Goal: Download file/media

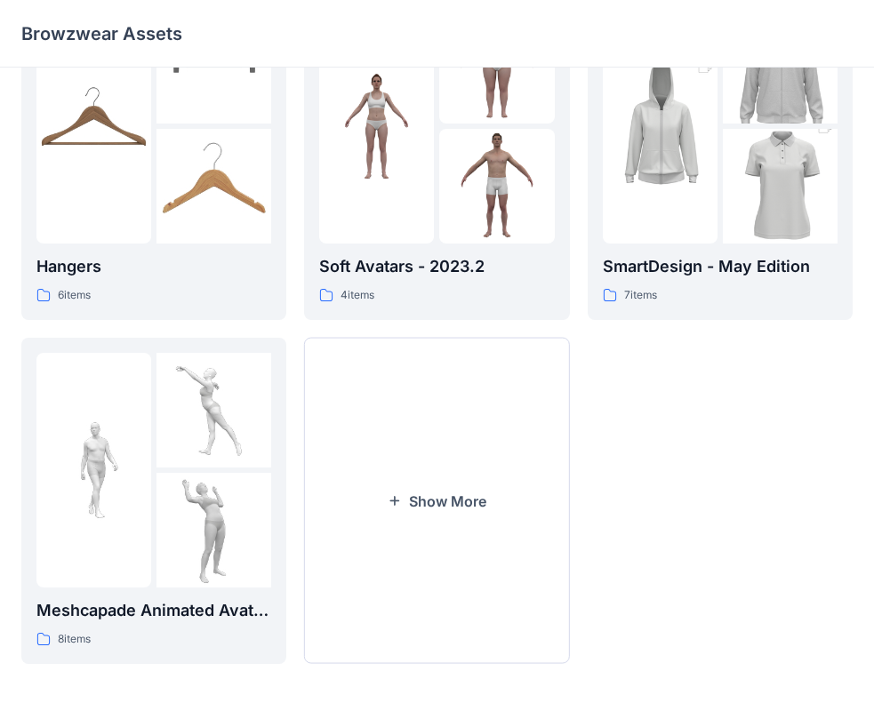
scroll to position [442, 0]
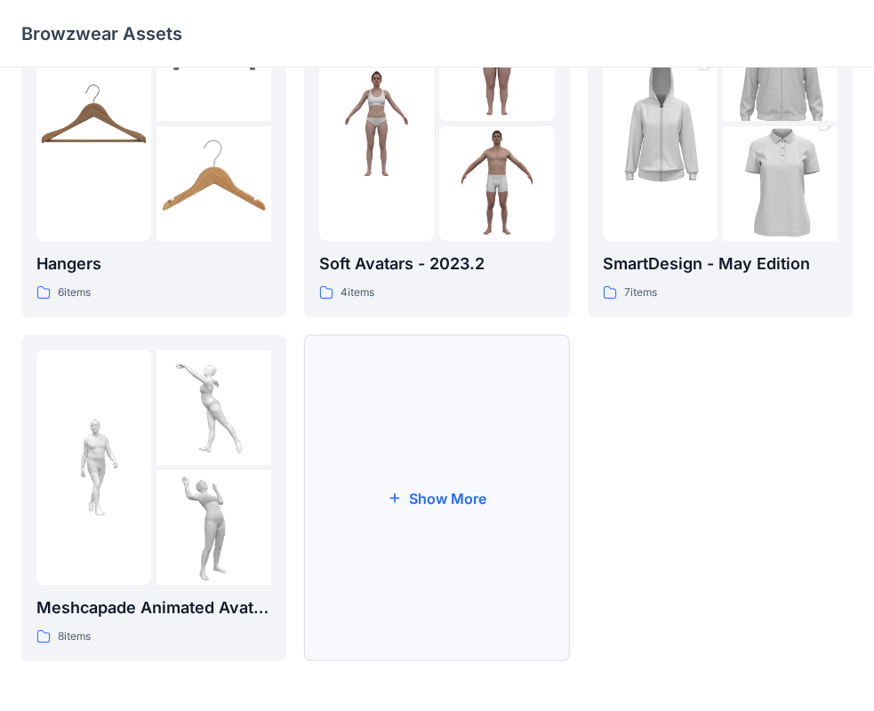
click at [381, 479] on button "Show More" at bounding box center [436, 498] width 265 height 326
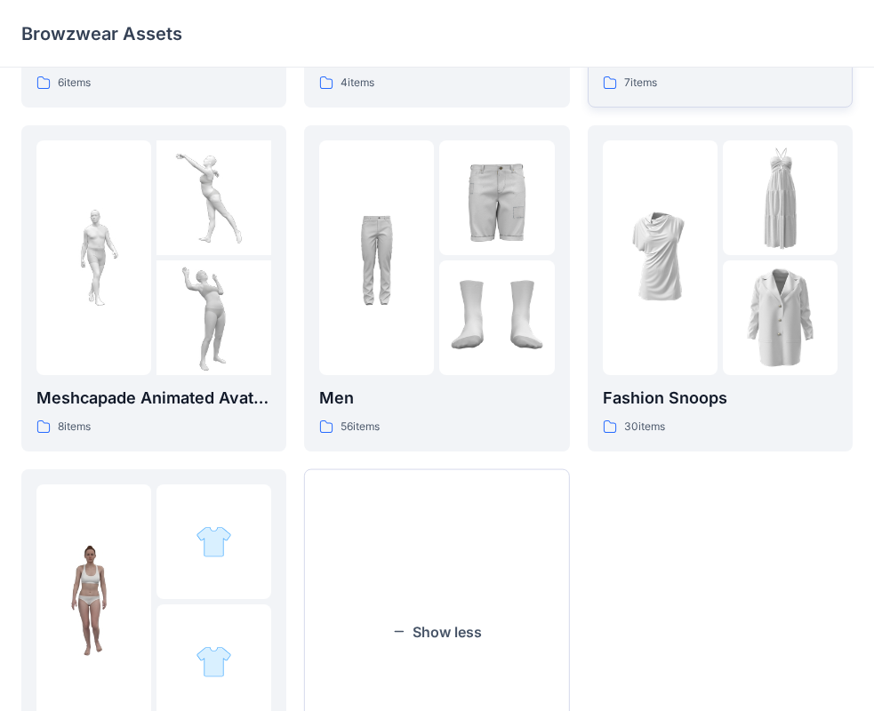
scroll to position [785, 0]
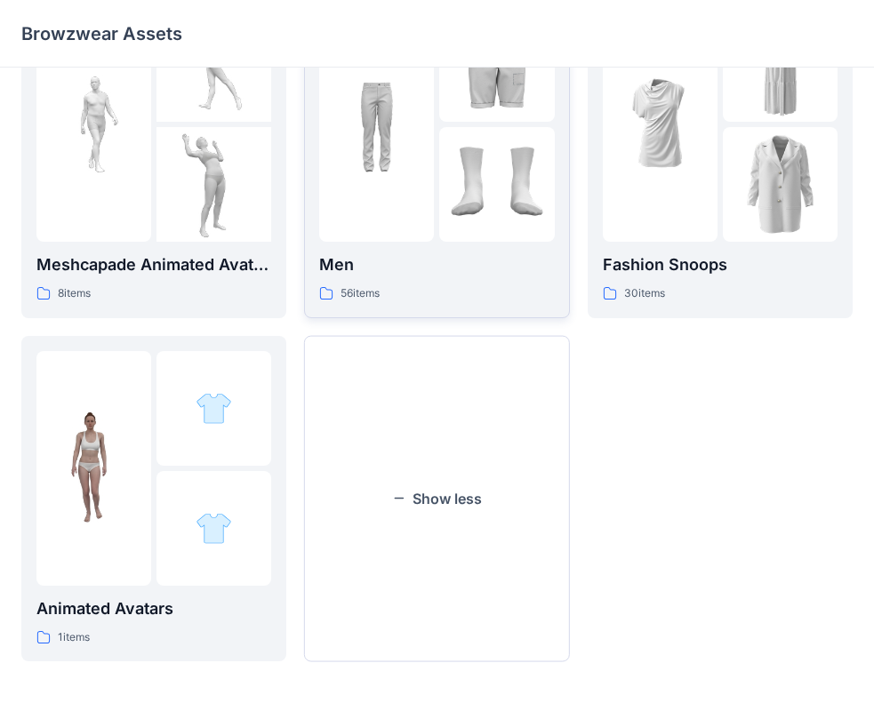
click at [418, 276] on p "Men" at bounding box center [436, 265] width 235 height 25
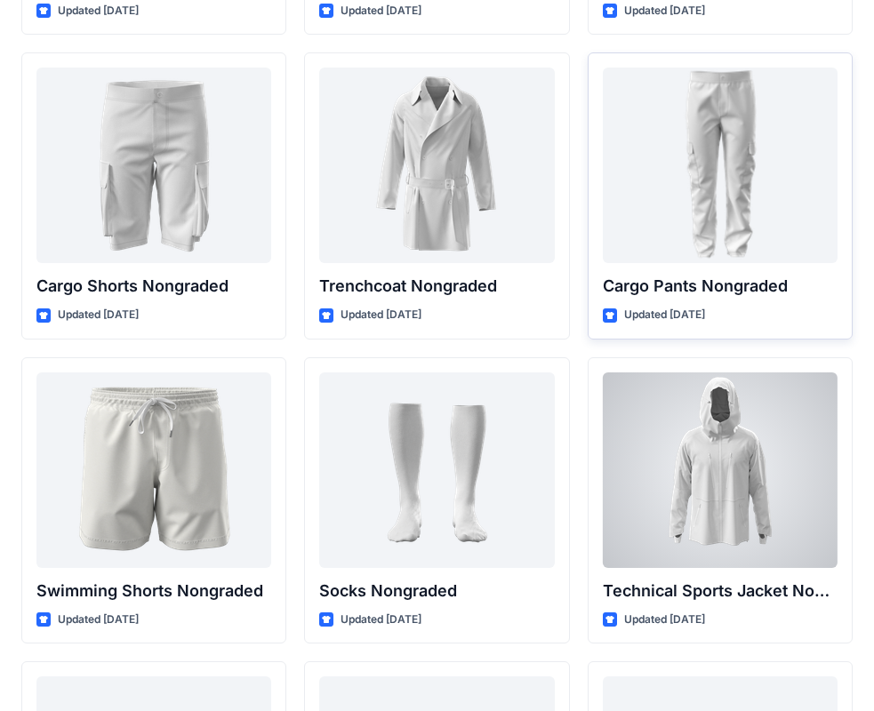
scroll to position [2326, 0]
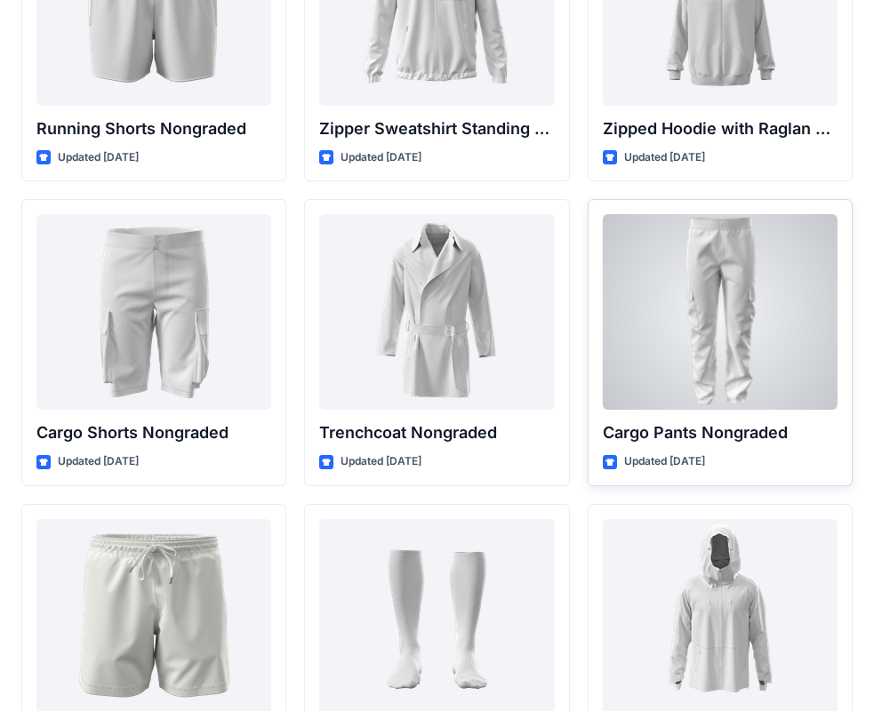
click at [703, 318] on div at bounding box center [720, 312] width 235 height 196
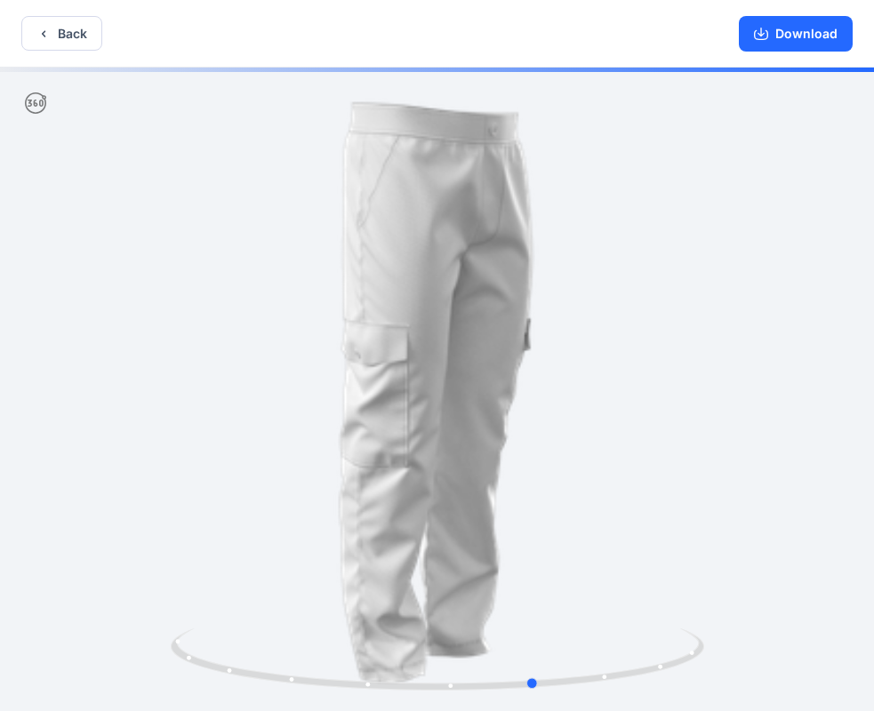
drag, startPoint x: 550, startPoint y: 476, endPoint x: 645, endPoint y: 434, distance: 103.9
click at [645, 434] on div at bounding box center [437, 391] width 874 height 647
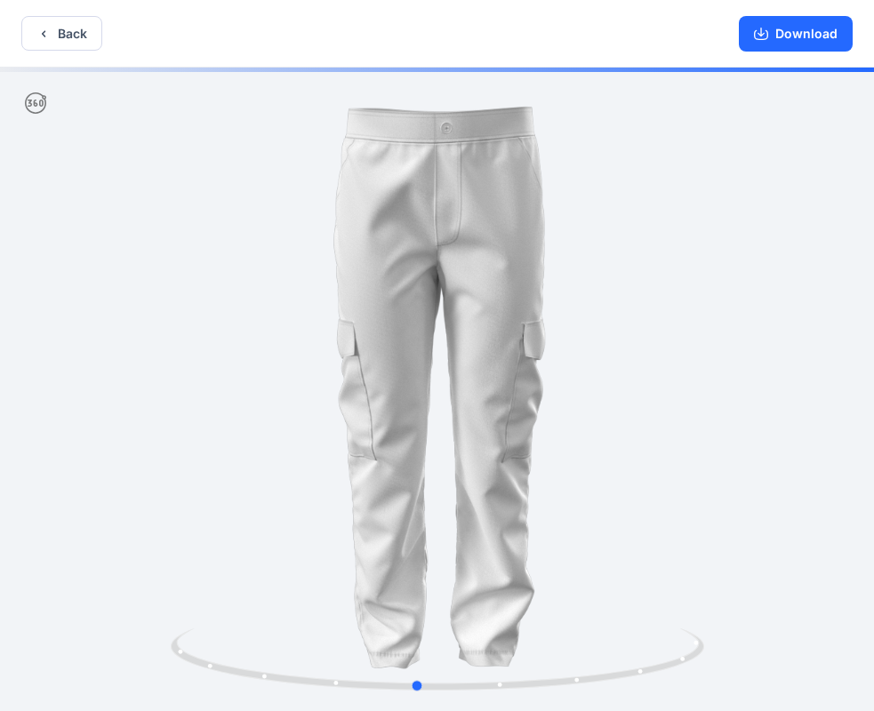
drag, startPoint x: 351, startPoint y: 353, endPoint x: 314, endPoint y: 188, distance: 169.6
click at [662, 333] on div at bounding box center [437, 391] width 874 height 647
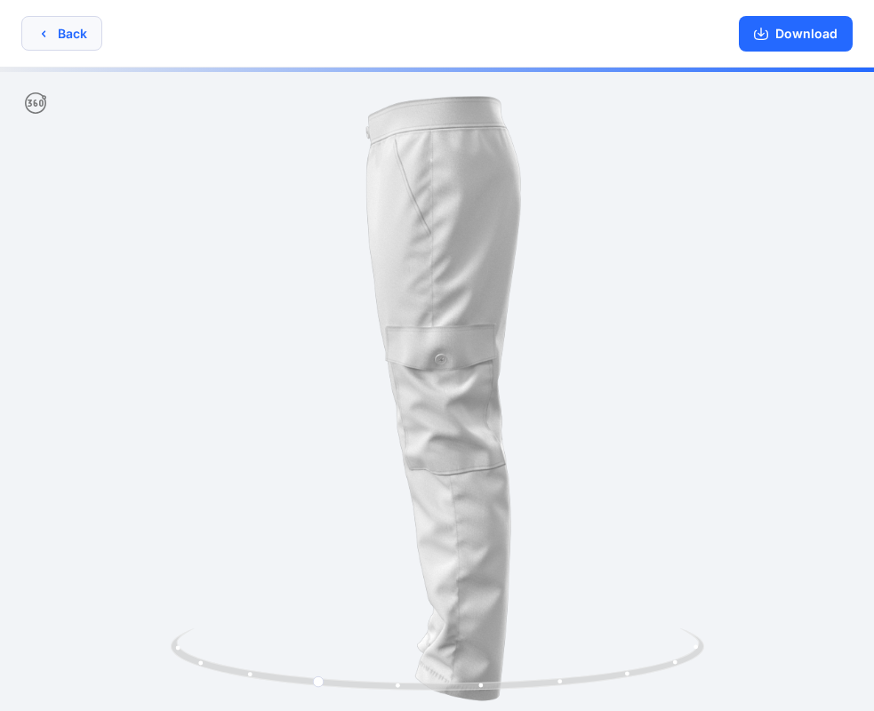
click at [47, 35] on icon "button" at bounding box center [43, 34] width 14 height 14
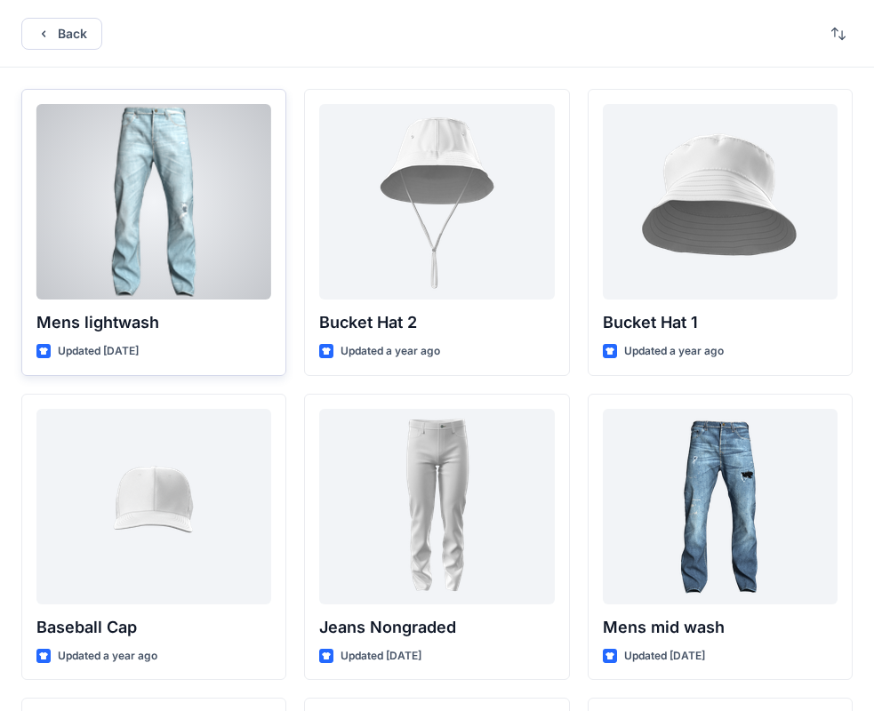
click at [238, 231] on div at bounding box center [153, 202] width 235 height 196
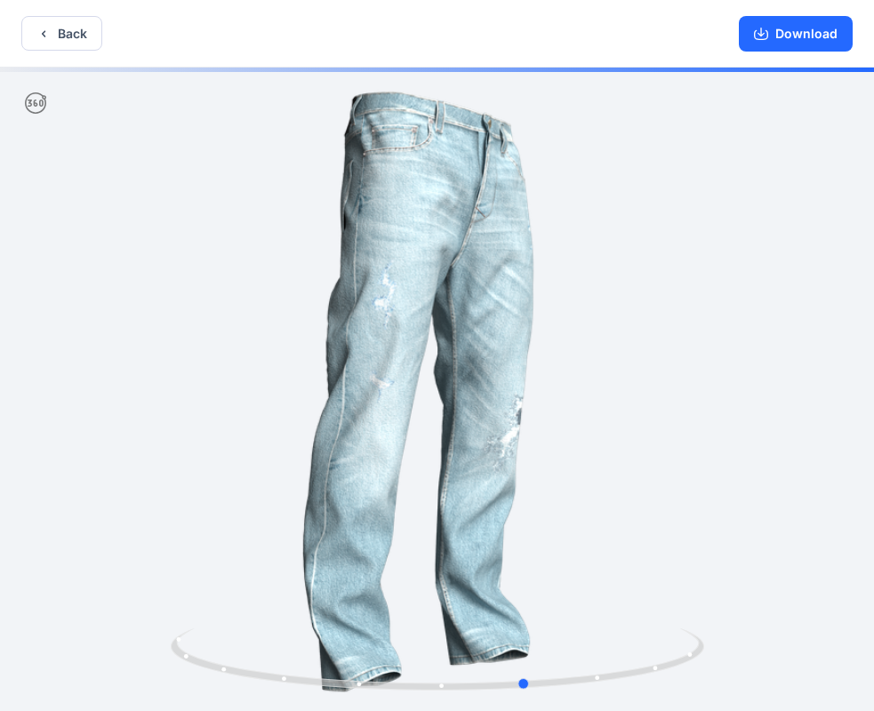
drag, startPoint x: 405, startPoint y: 342, endPoint x: 516, endPoint y: 333, distance: 110.6
click at [516, 333] on div at bounding box center [437, 391] width 874 height 647
drag, startPoint x: 496, startPoint y: 310, endPoint x: 516, endPoint y: 308, distance: 19.7
click at [516, 308] on div at bounding box center [437, 391] width 874 height 647
click at [801, 39] on button "Download" at bounding box center [796, 34] width 114 height 36
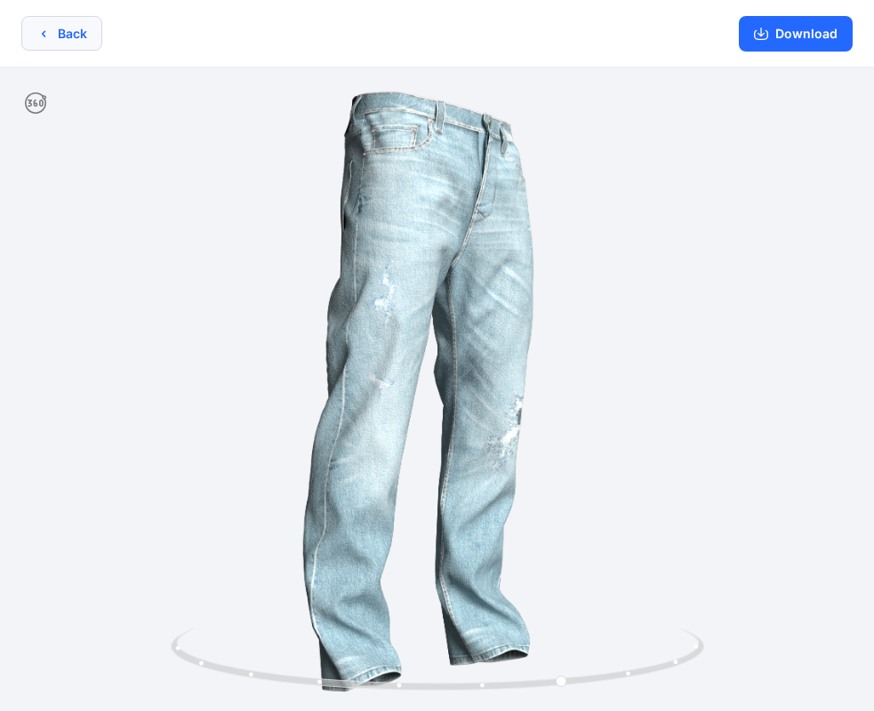
click at [36, 34] on icon "button" at bounding box center [43, 34] width 14 height 14
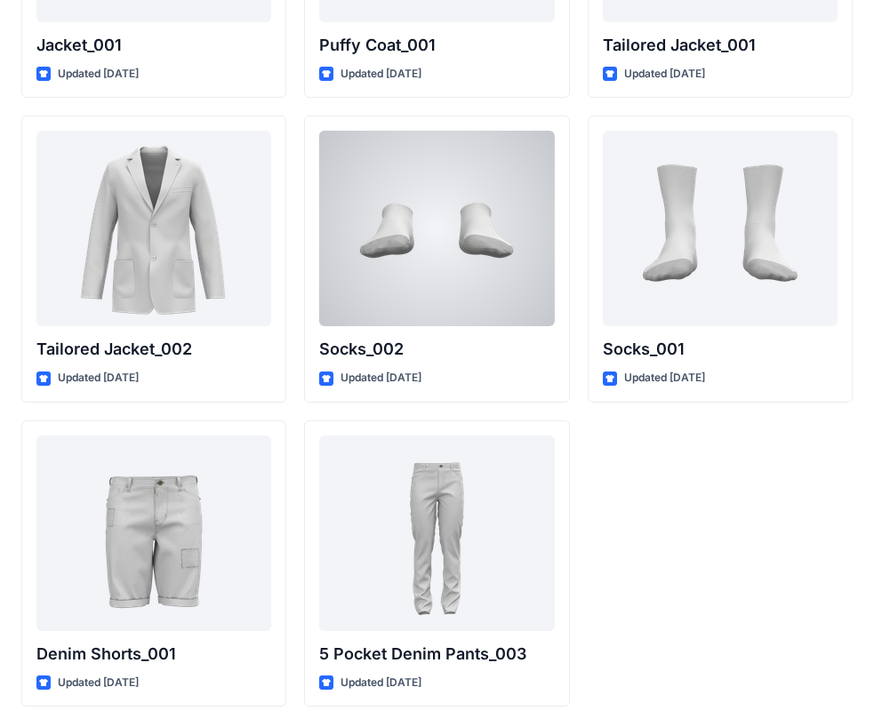
scroll to position [5168, 0]
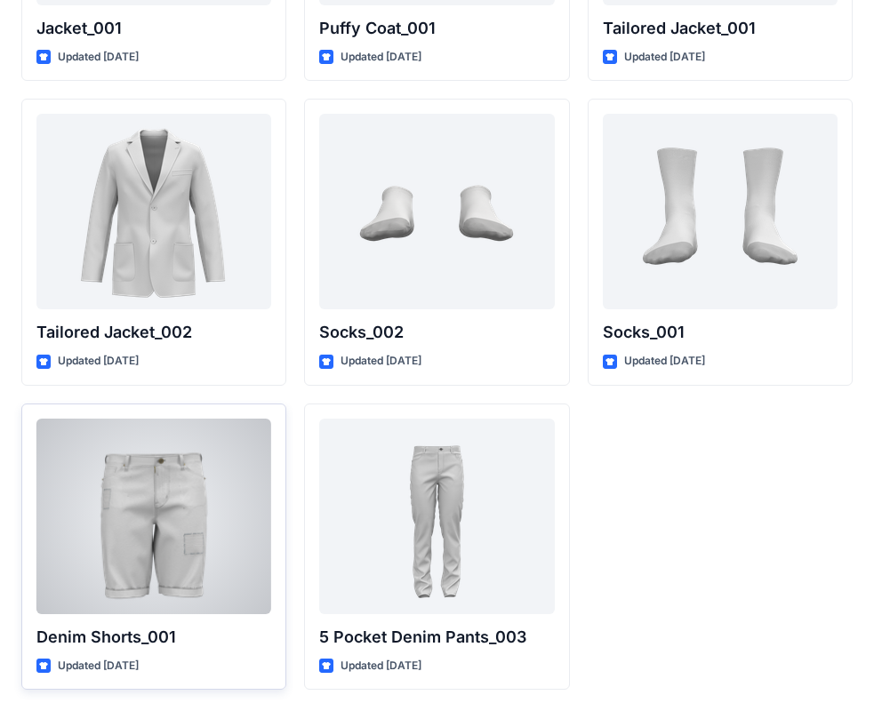
click at [126, 551] on div at bounding box center [153, 517] width 235 height 196
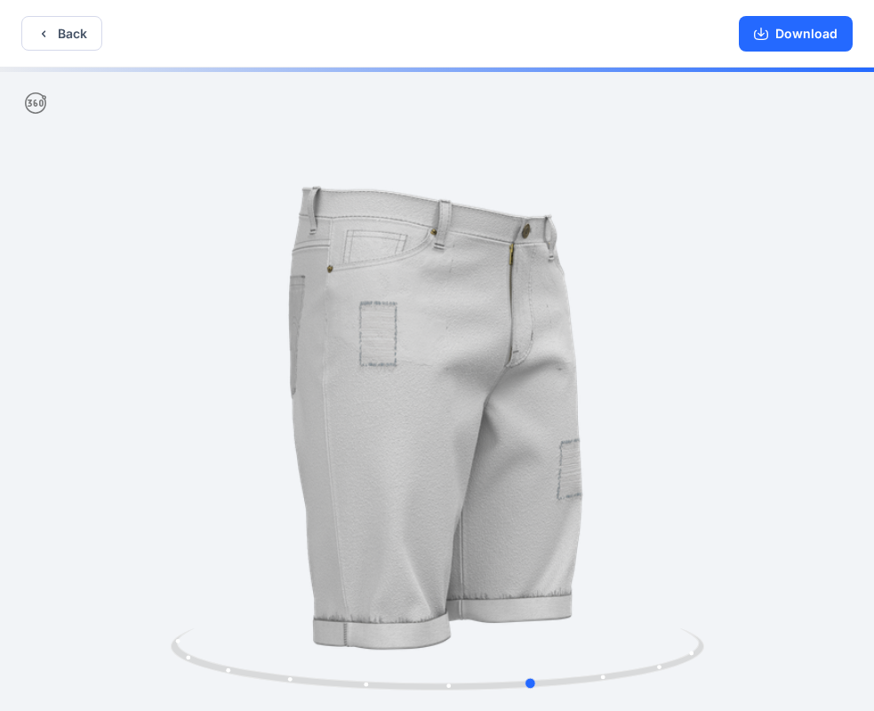
drag, startPoint x: 328, startPoint y: 373, endPoint x: 458, endPoint y: 375, distance: 129.8
click at [458, 375] on div at bounding box center [437, 391] width 874 height 647
click at [476, 361] on div at bounding box center [437, 391] width 874 height 647
click at [791, 37] on button "Download" at bounding box center [796, 34] width 114 height 36
